Goal: Transaction & Acquisition: Purchase product/service

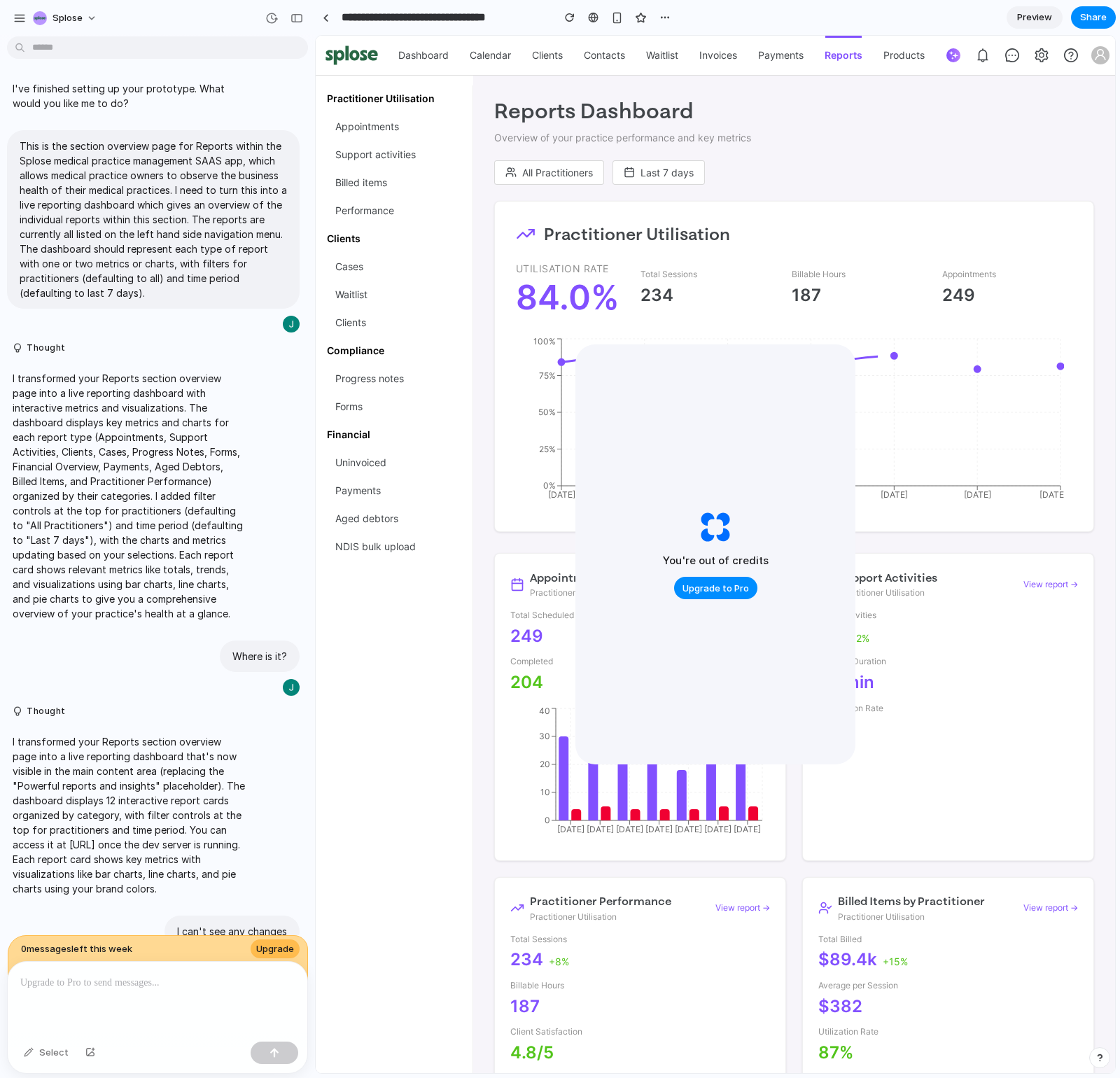
scroll to position [3423, 0]
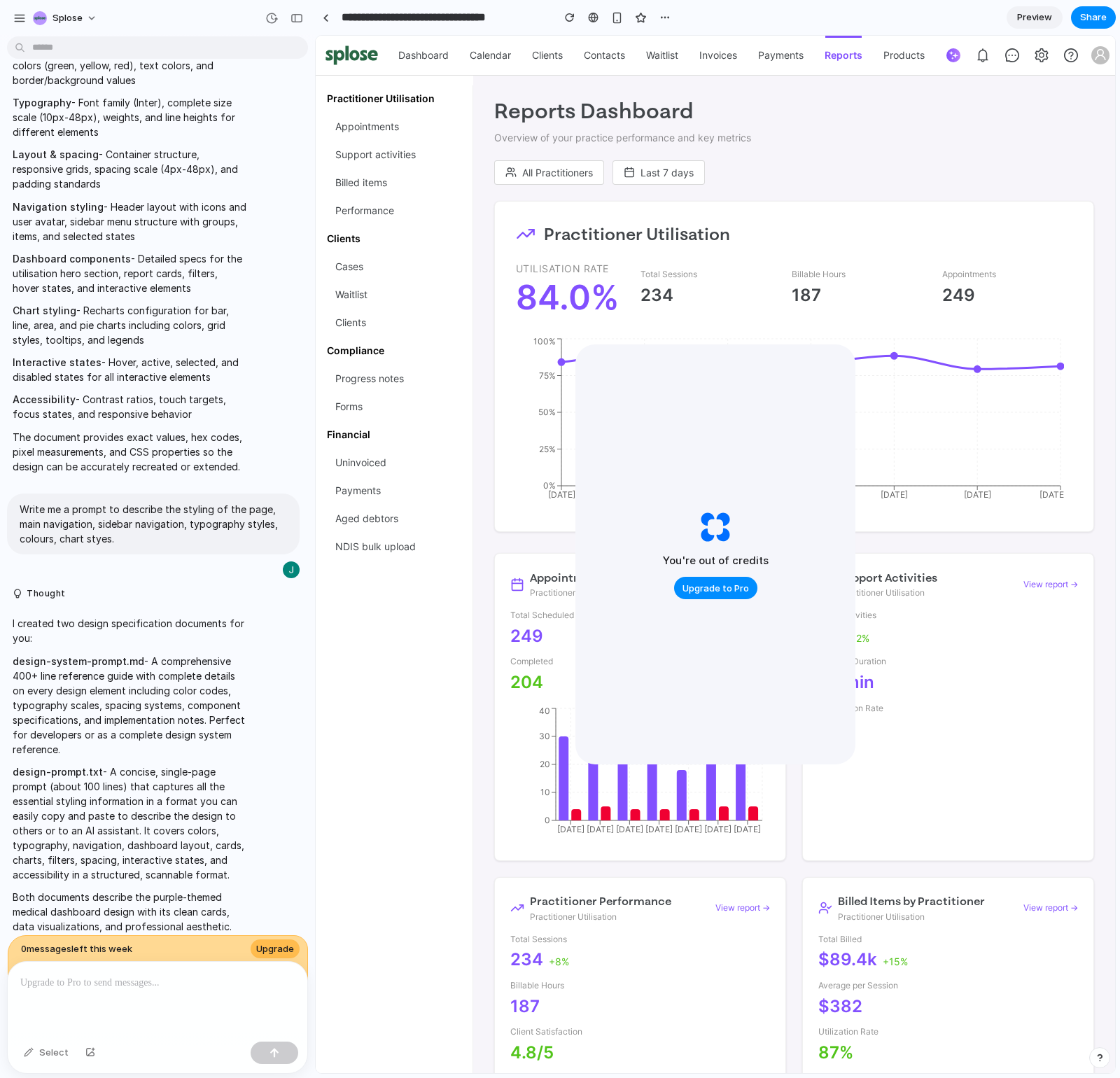
click at [853, 138] on p "Overview of your practice performance and key metrics" at bounding box center [794, 137] width 600 height 14
click at [700, 589] on span "Upgrade to Pro" at bounding box center [716, 588] width 67 height 14
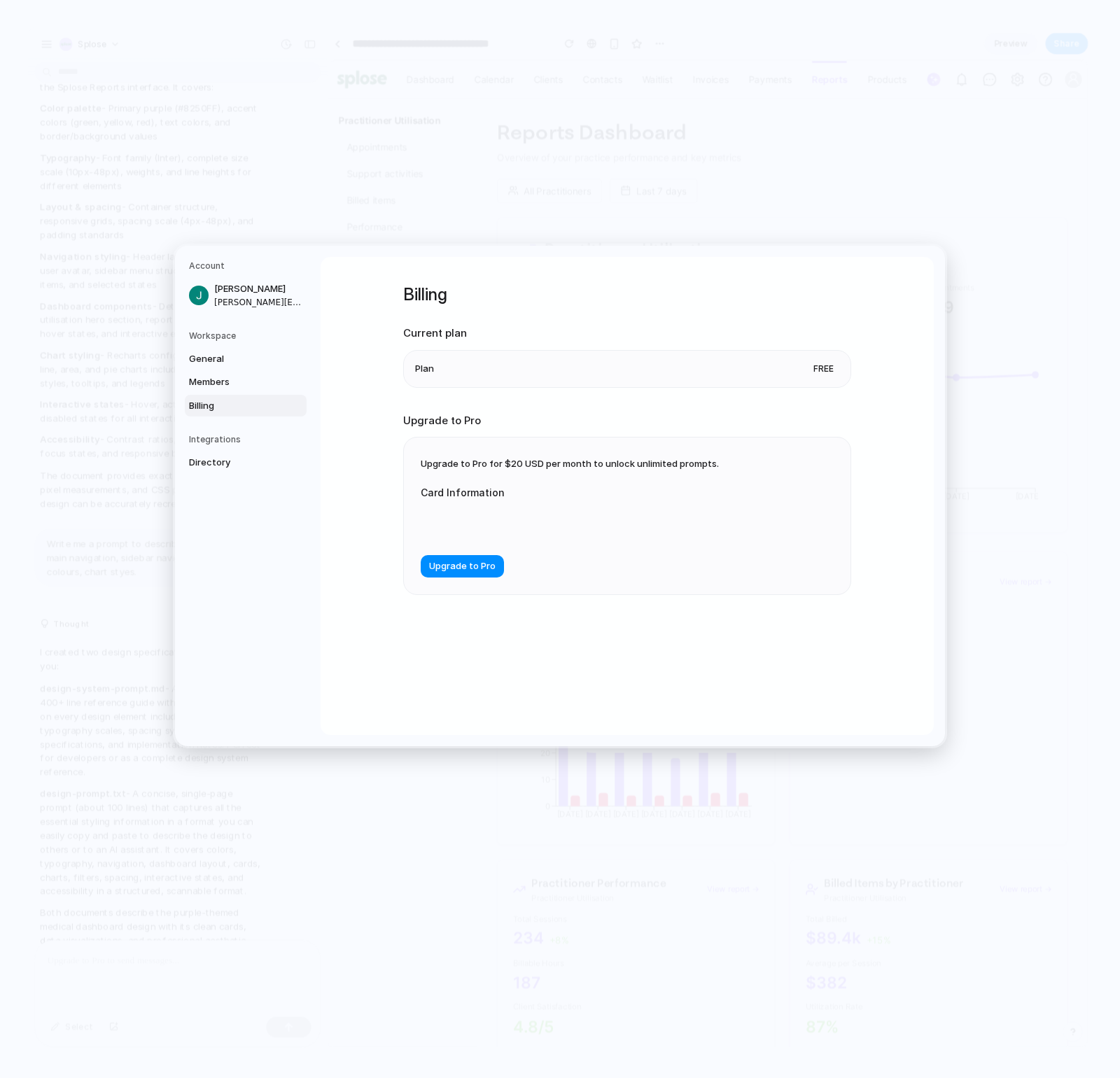
scroll to position [3423, 0]
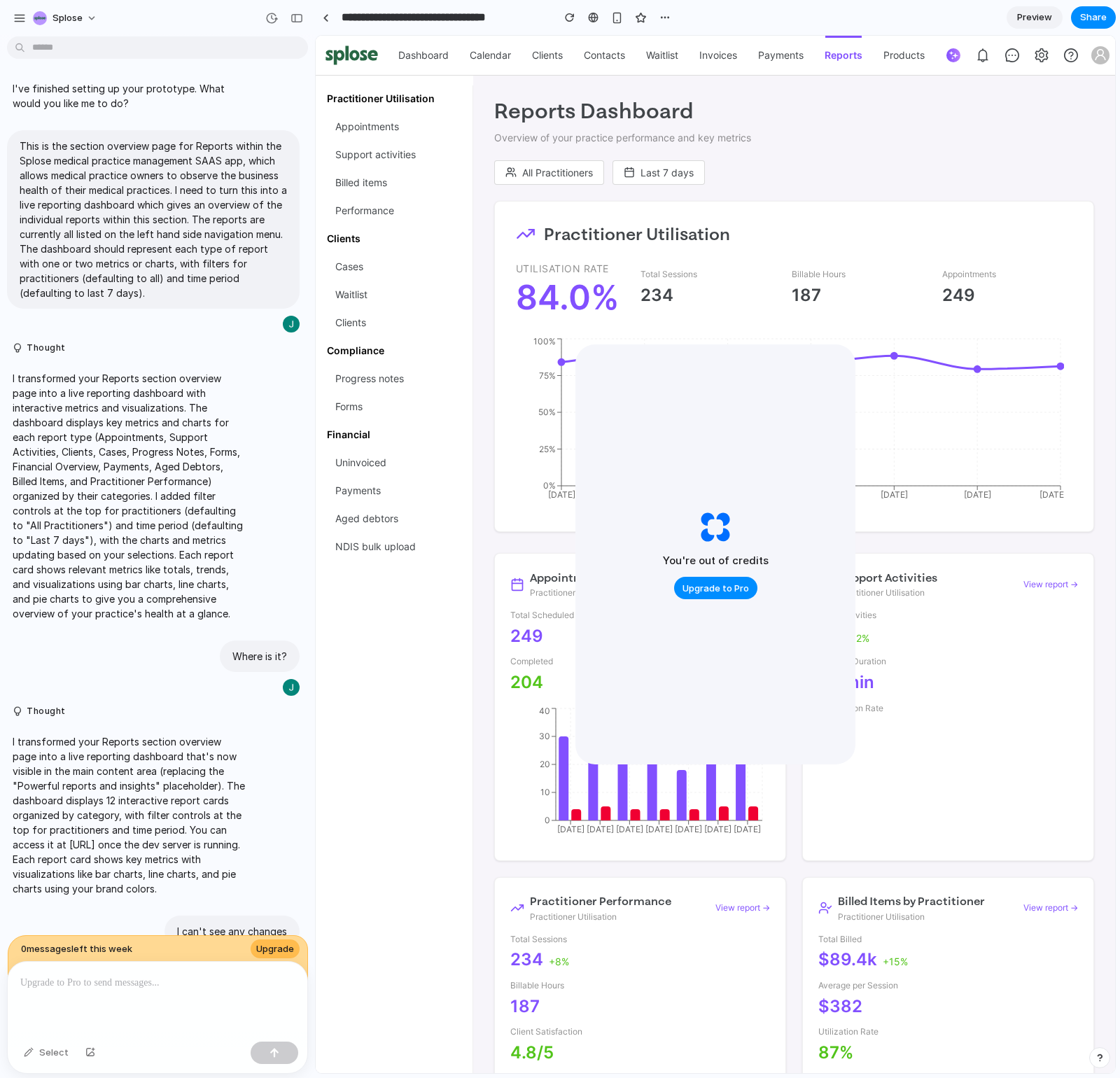
click at [845, 161] on div "All Practitioners Last 7 days" at bounding box center [794, 173] width 600 height 25
click at [1100, 54] on icon at bounding box center [1100, 54] width 12 height 12
click at [1038, 55] on icon at bounding box center [1042, 55] width 13 height 14
click at [784, 51] on link "Payments" at bounding box center [780, 55] width 46 height 39
click at [855, 102] on h1 "Reports Dashboard" at bounding box center [794, 111] width 600 height 30
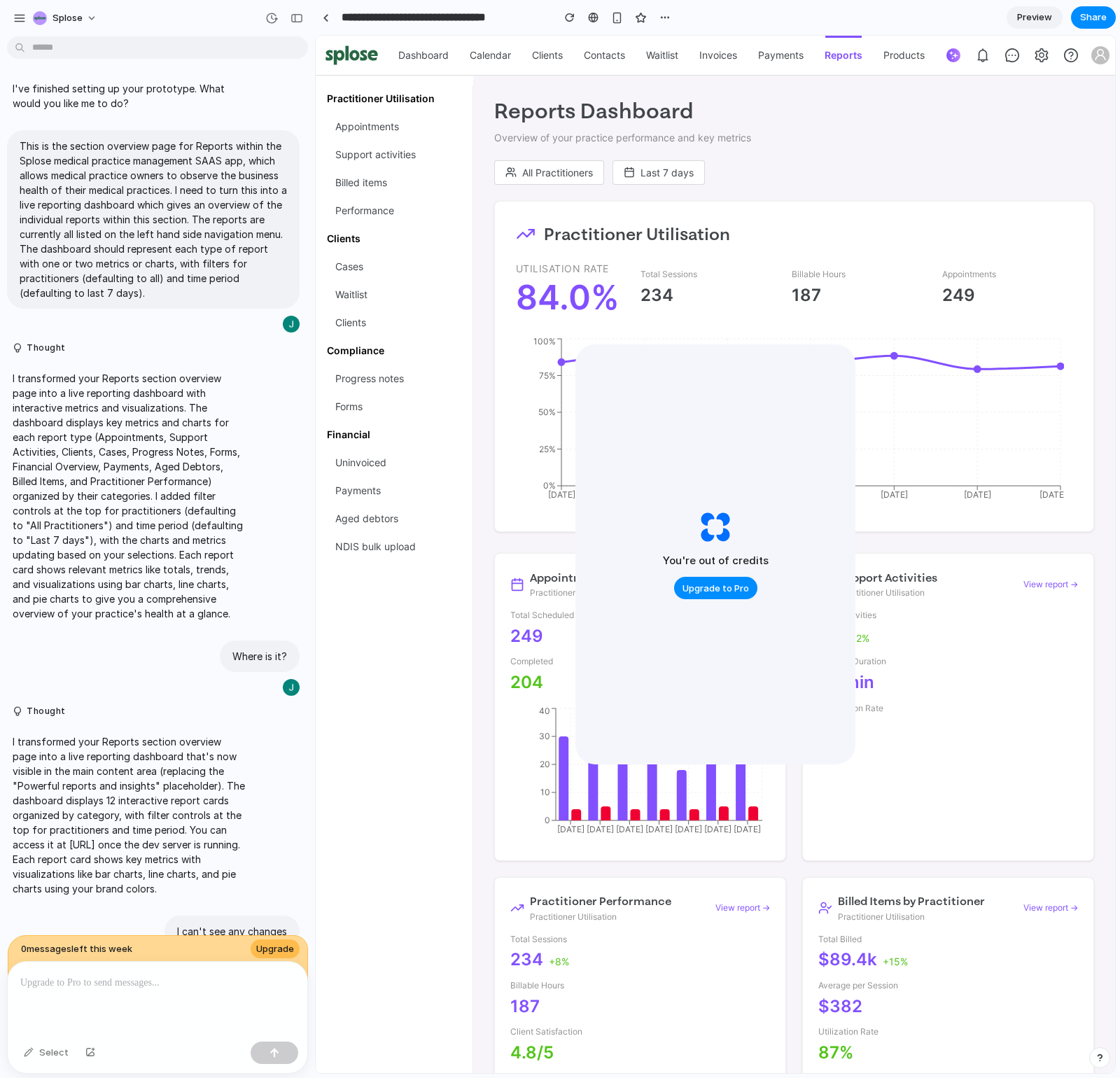
click at [933, 136] on p "Overview of your practice performance and key metrics" at bounding box center [794, 137] width 600 height 14
click at [887, 119] on h1 "Reports Dashboard" at bounding box center [794, 111] width 600 height 30
